Goal: Information Seeking & Learning: Learn about a topic

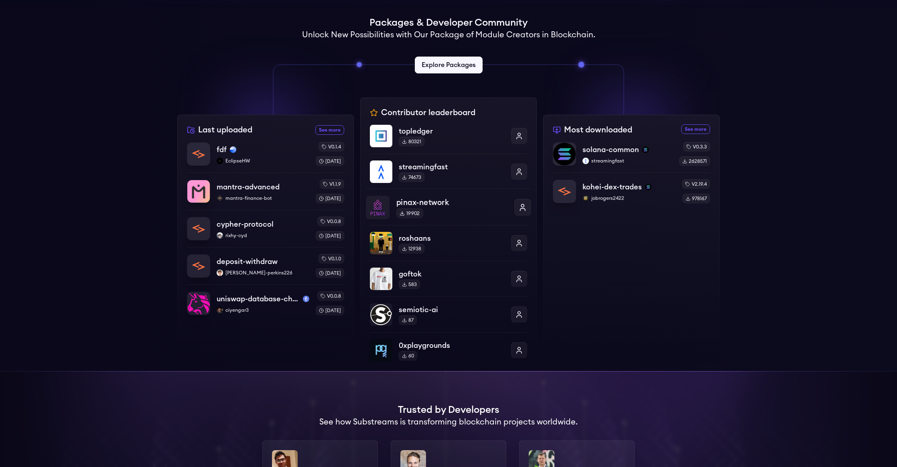
scroll to position [223, 0]
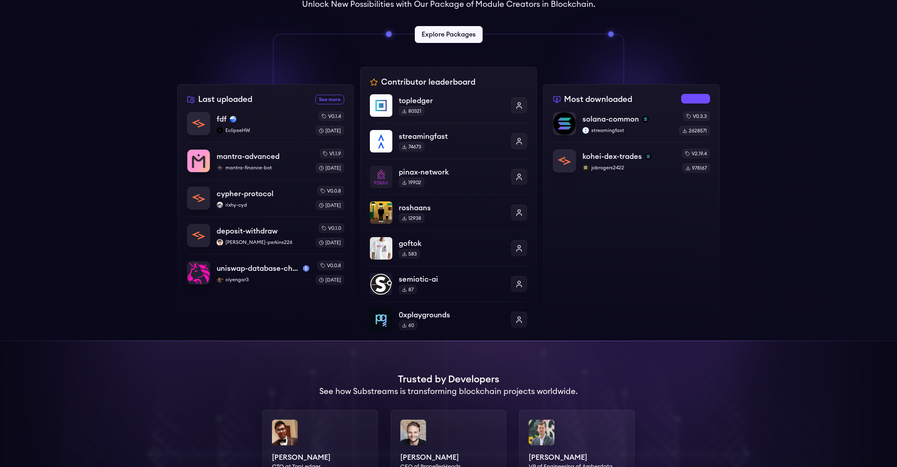
click at [692, 97] on link "See more most downloaded packages" at bounding box center [695, 99] width 29 height 10
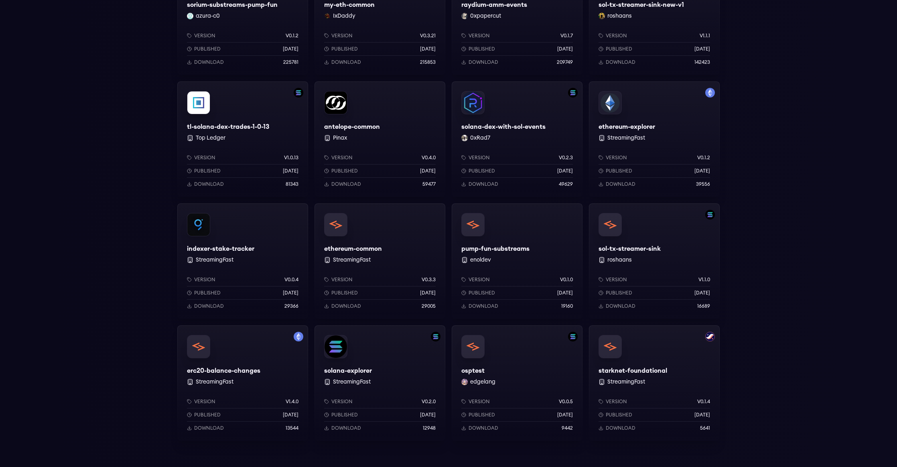
scroll to position [433, 0]
click at [403, 362] on div "solana-explorer StreamingFast Version v0.2.0 Published 1 years ago Download 129…" at bounding box center [379, 383] width 131 height 116
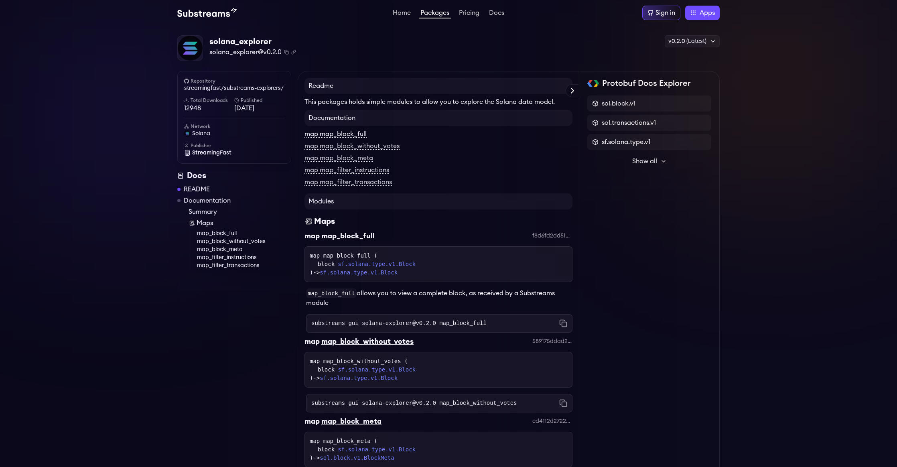
click at [354, 135] on link "map map_block_full" at bounding box center [335, 134] width 62 height 7
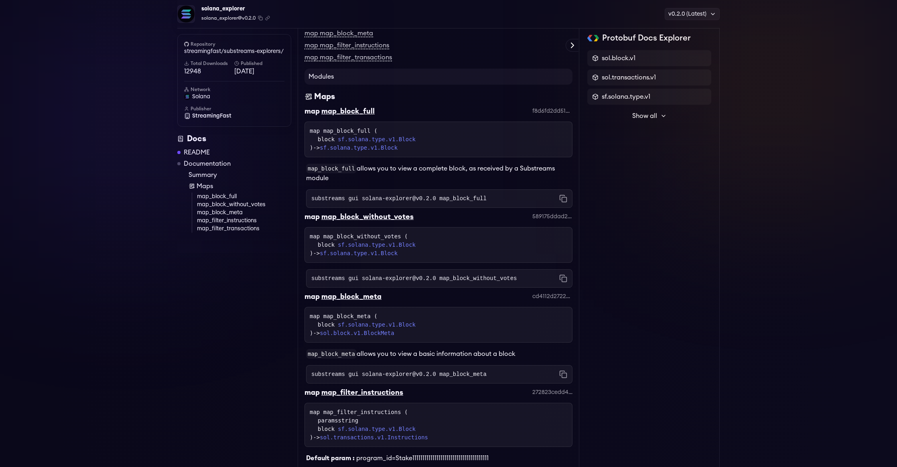
scroll to position [199, 0]
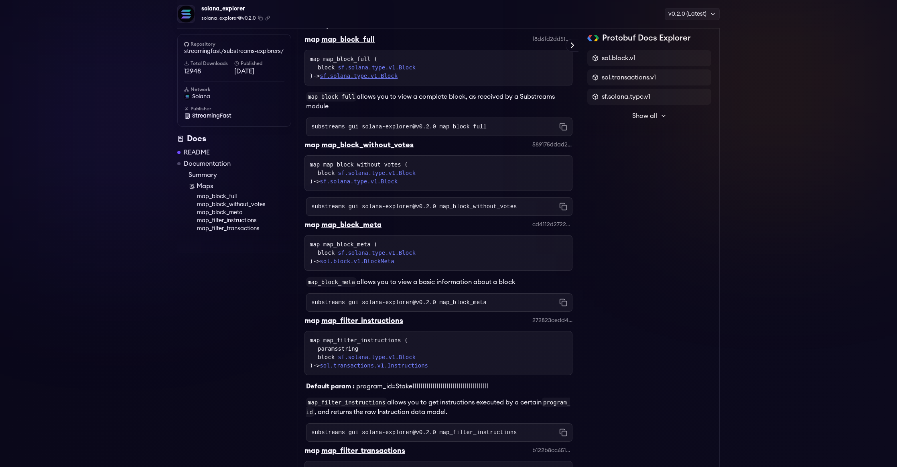
click at [394, 78] on link "sf.solana.type.v1.Block" at bounding box center [359, 76] width 78 height 6
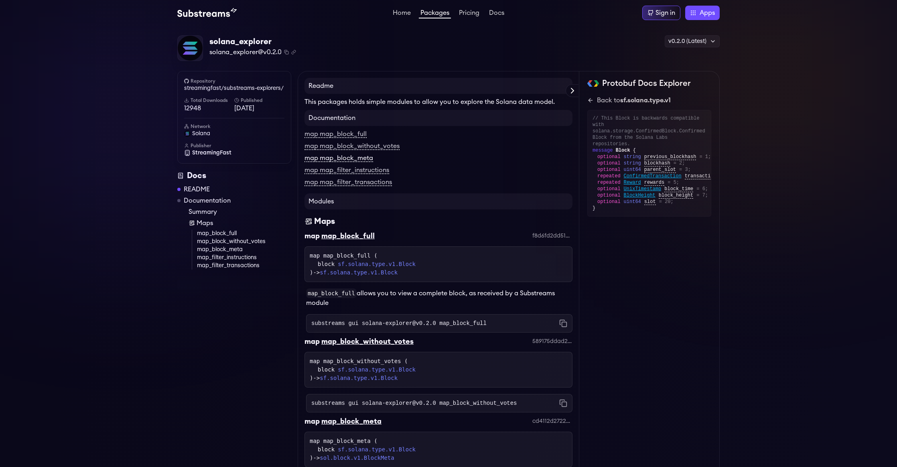
click at [365, 161] on link "map map_block_meta" at bounding box center [338, 158] width 69 height 7
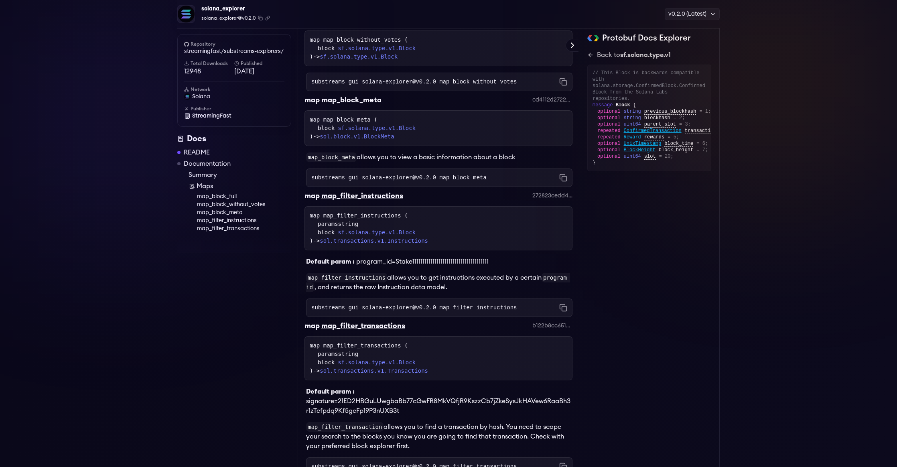
scroll to position [384, 0]
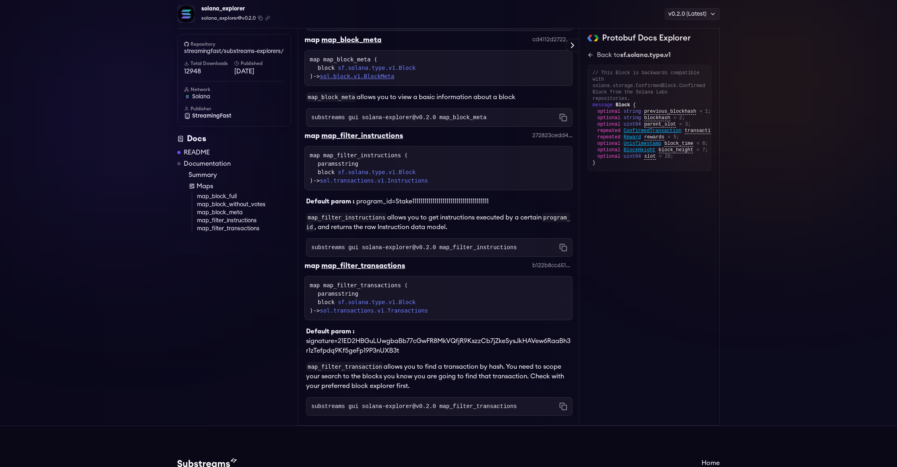
click at [394, 78] on link "sol.block.v1.BlockMeta" at bounding box center [357, 76] width 74 height 6
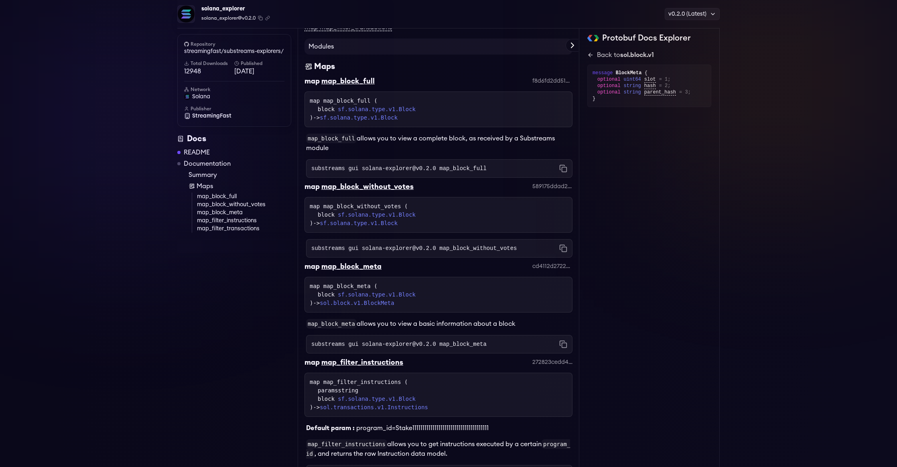
scroll to position [289, 0]
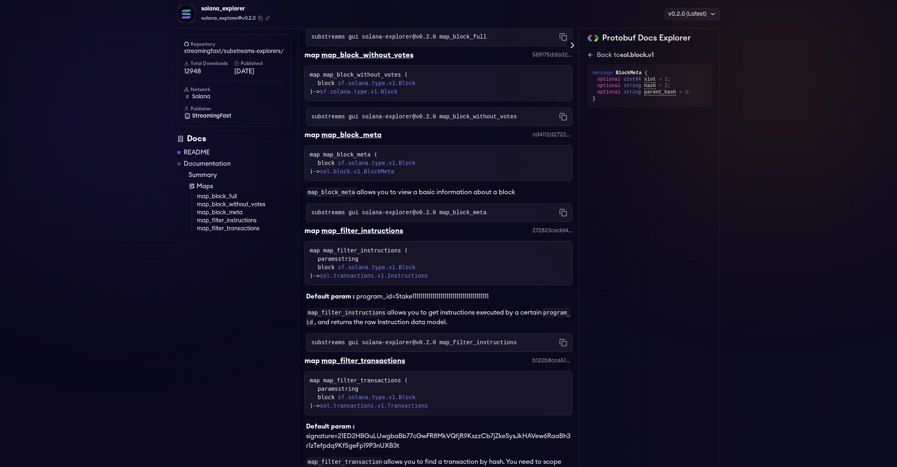
click at [379, 367] on div "map map_filter_transactions b122b8cc651815bb7cf22ed5e95d4cf6210ed390" at bounding box center [438, 363] width 268 height 16
click at [382, 359] on div "map_filter_transactions" at bounding box center [363, 360] width 84 height 11
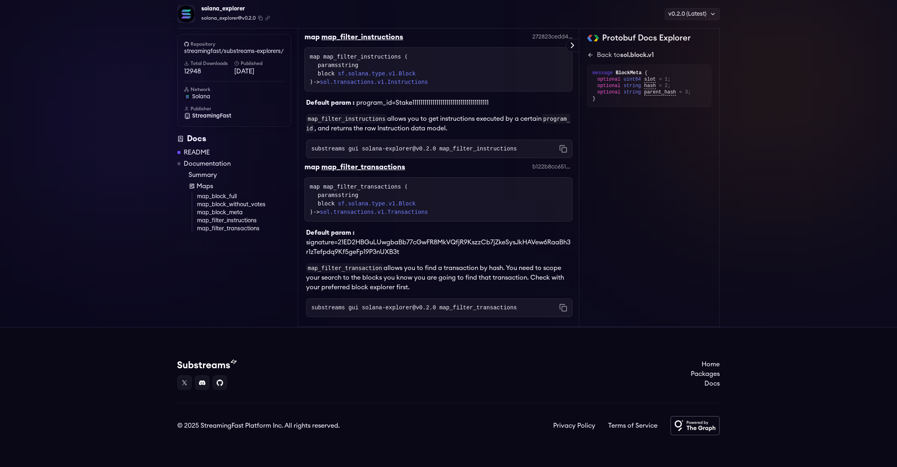
scroll to position [483, 0]
